Goal: Task Accomplishment & Management: Use online tool/utility

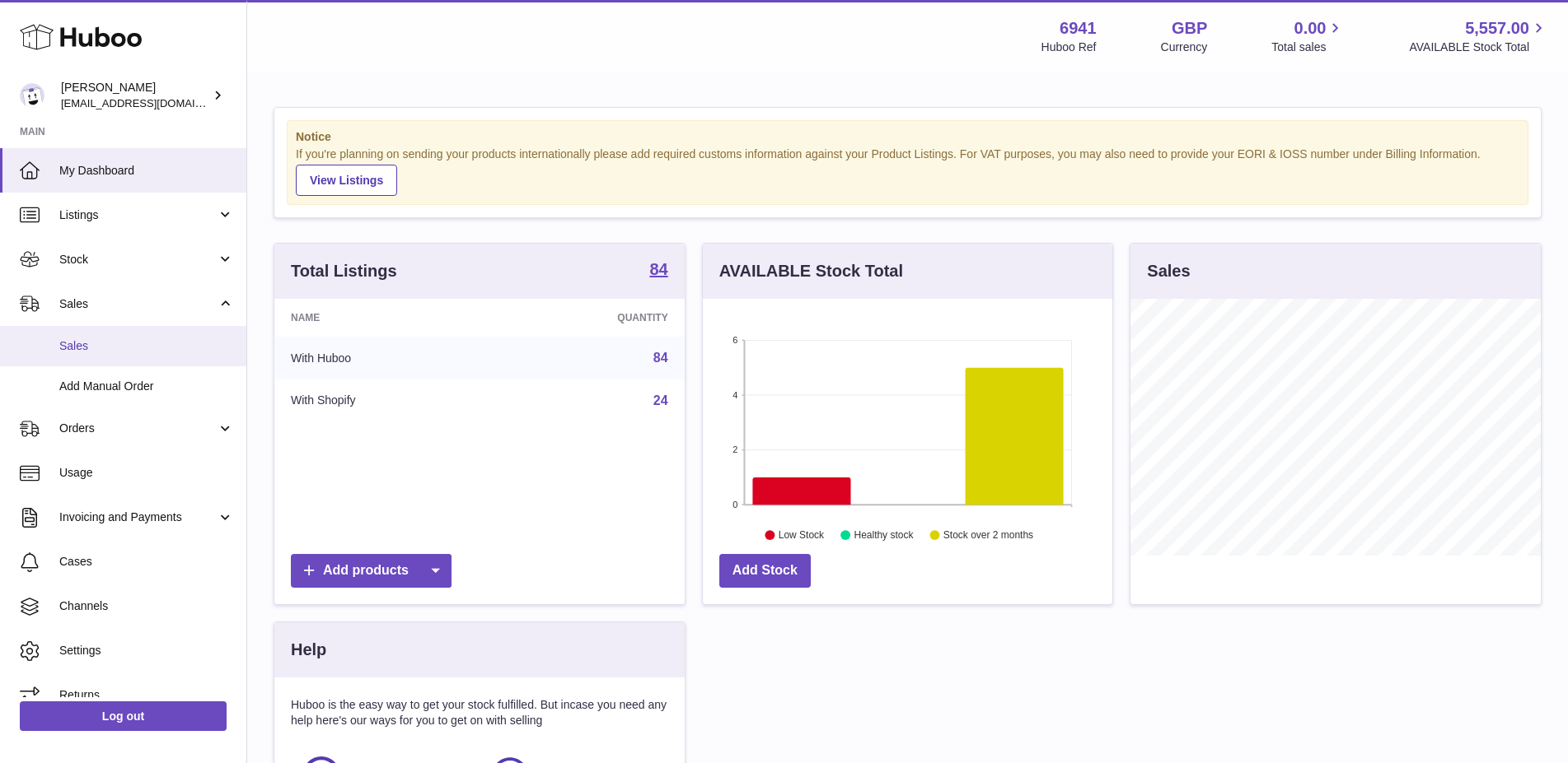
scroll to position [257, 410]
click at [89, 346] on span "Sales" at bounding box center [146, 345] width 175 height 15
click at [87, 346] on span "Sales" at bounding box center [146, 345] width 175 height 15
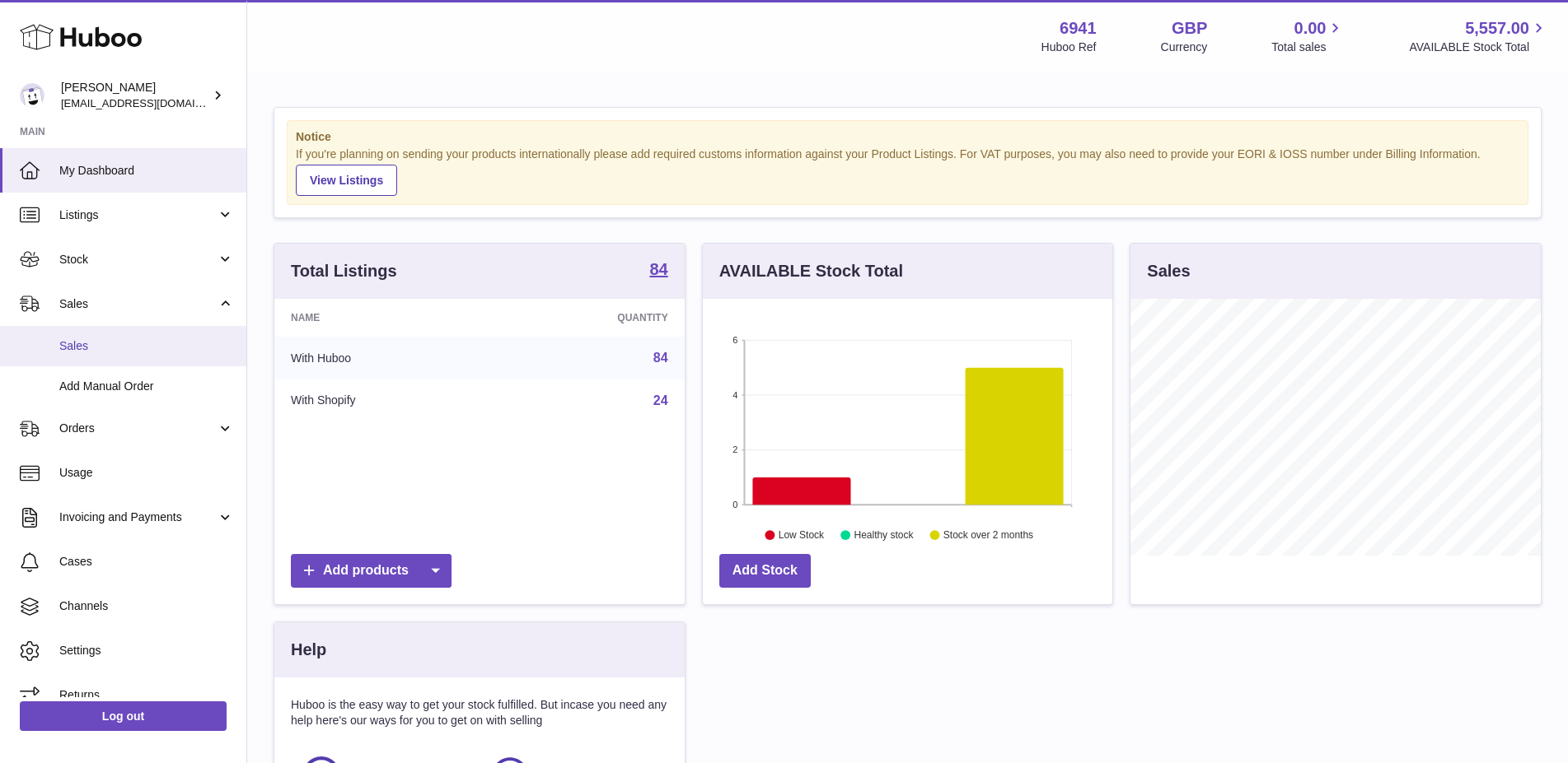
click at [86, 346] on span "Sales" at bounding box center [146, 345] width 175 height 15
click at [86, 345] on span "Sales" at bounding box center [146, 345] width 175 height 15
click at [154, 383] on span "Add Manual Order" at bounding box center [146, 386] width 175 height 15
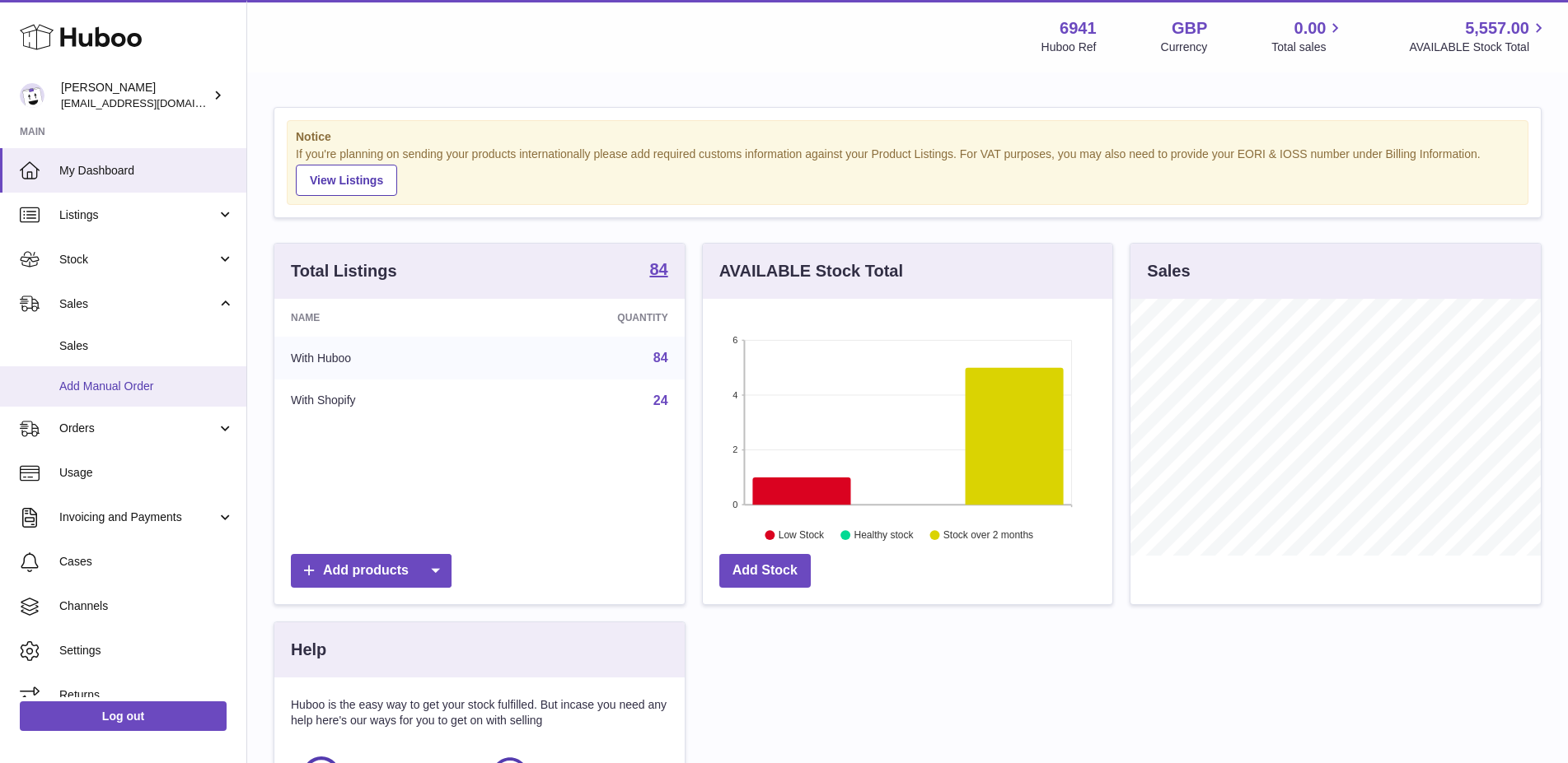
click at [154, 383] on span "Add Manual Order" at bounding box center [146, 386] width 175 height 15
click at [154, 382] on span "Add Manual Order" at bounding box center [146, 386] width 175 height 15
click at [154, 380] on span "Add Manual Order" at bounding box center [146, 386] width 175 height 15
click at [154, 379] on span "Add Manual Order" at bounding box center [146, 386] width 175 height 15
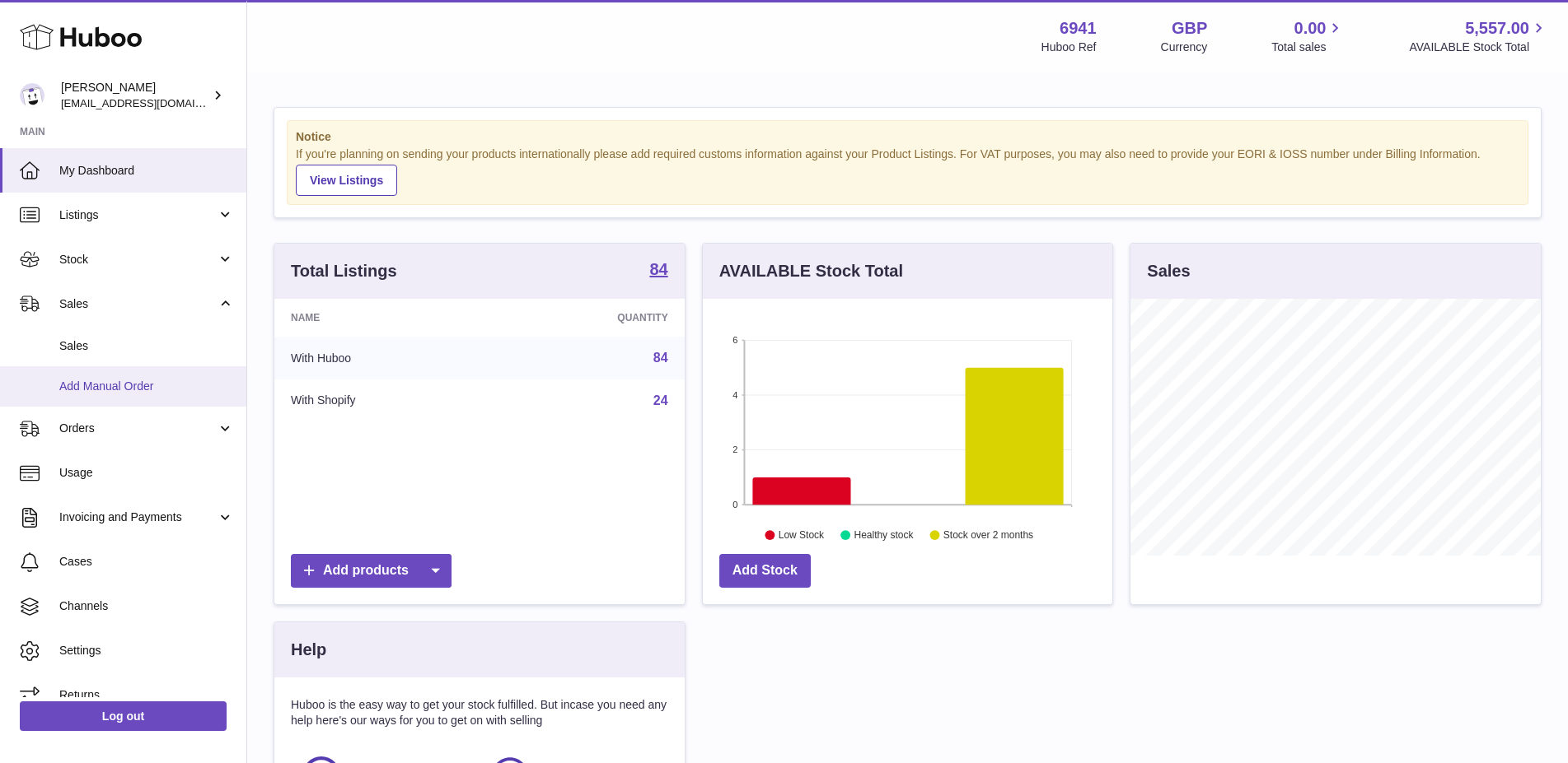
click at [156, 379] on span "Add Manual Order" at bounding box center [146, 386] width 175 height 15
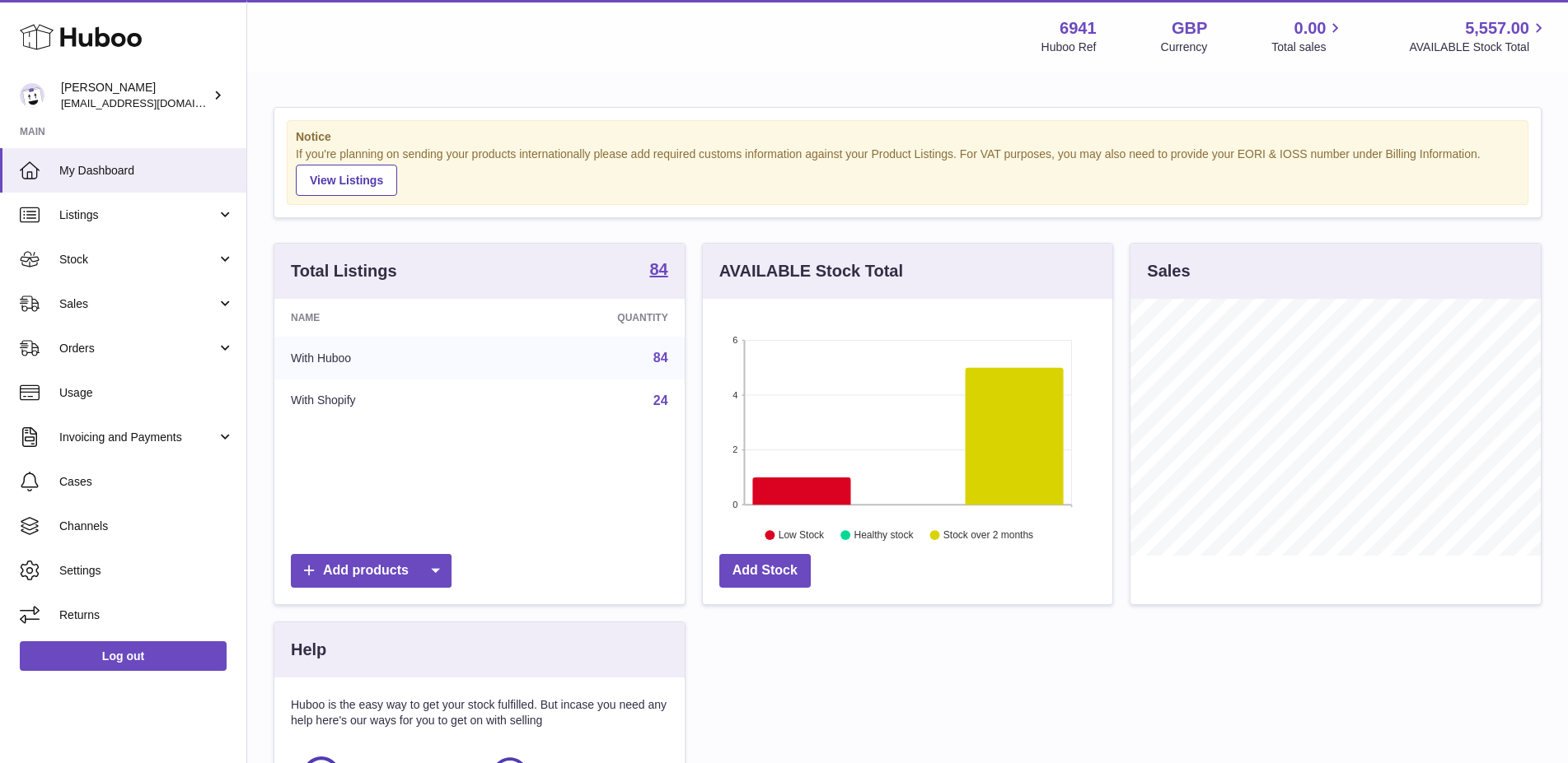
scroll to position [257, 410]
